Goal: Navigation & Orientation: Find specific page/section

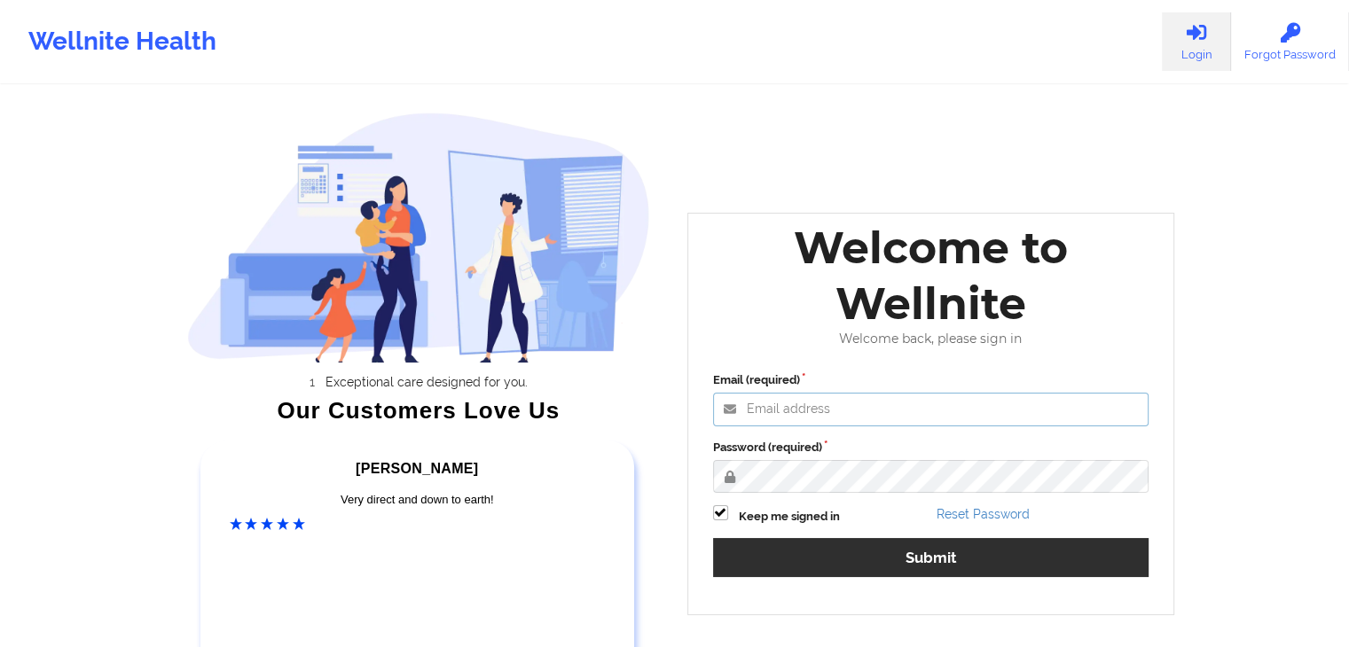
type input "[EMAIL_ADDRESS][DOMAIN_NAME]"
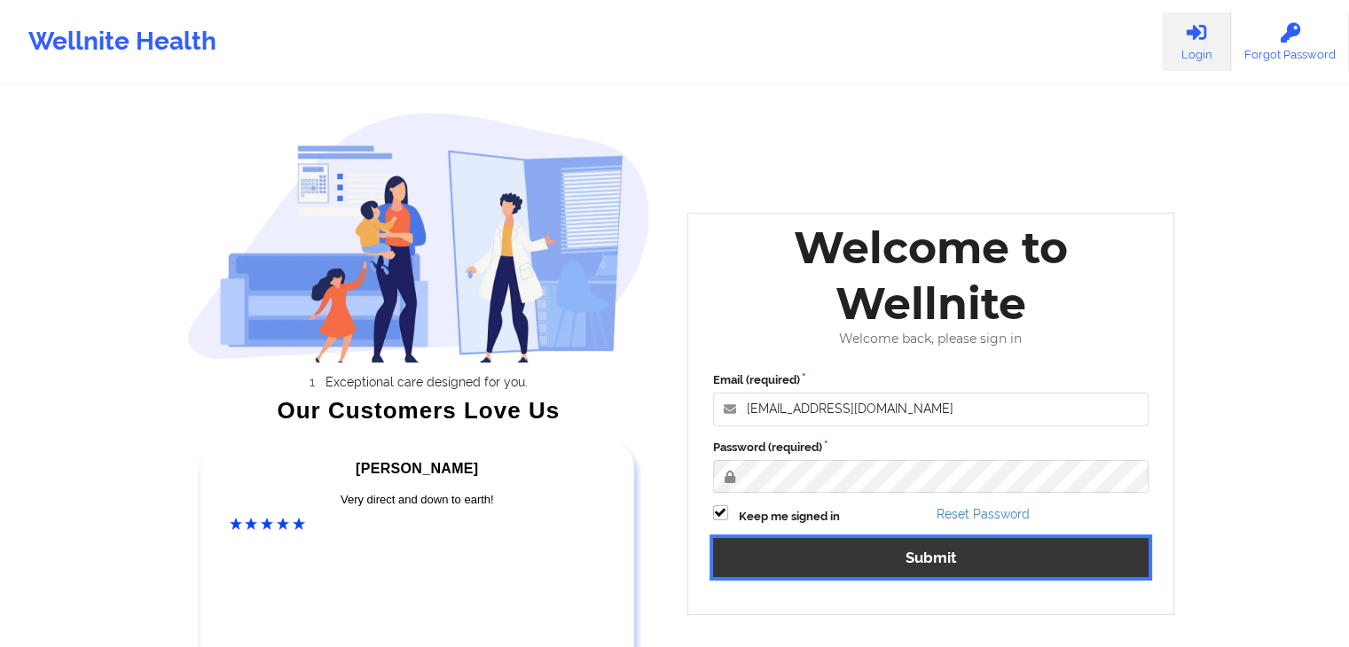
click at [823, 552] on button "Submit" at bounding box center [931, 557] width 436 height 38
